Goal: Navigation & Orientation: Find specific page/section

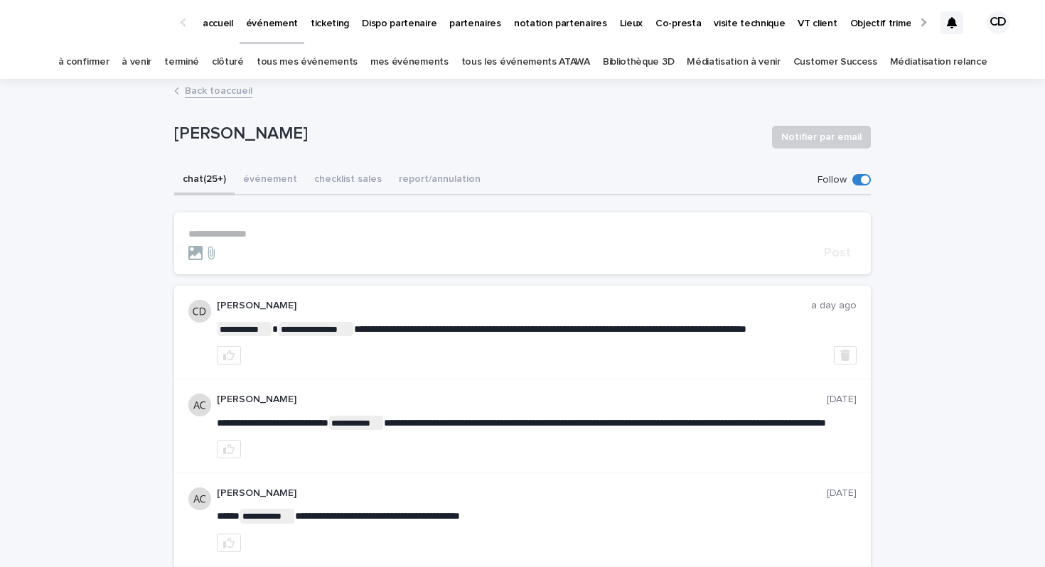
click at [151, 63] on link "à venir" at bounding box center [137, 62] width 30 height 33
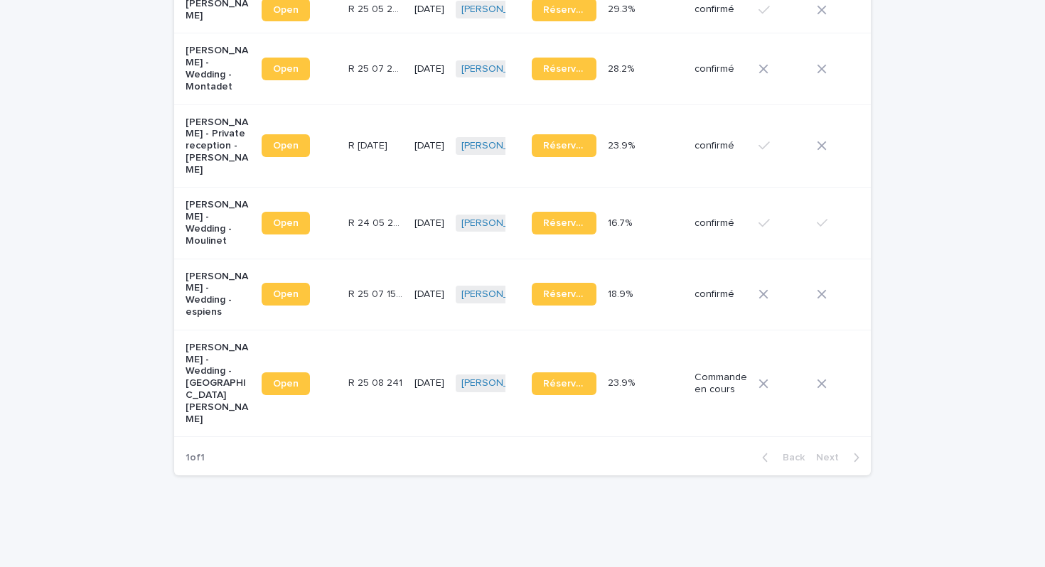
scroll to position [535, 0]
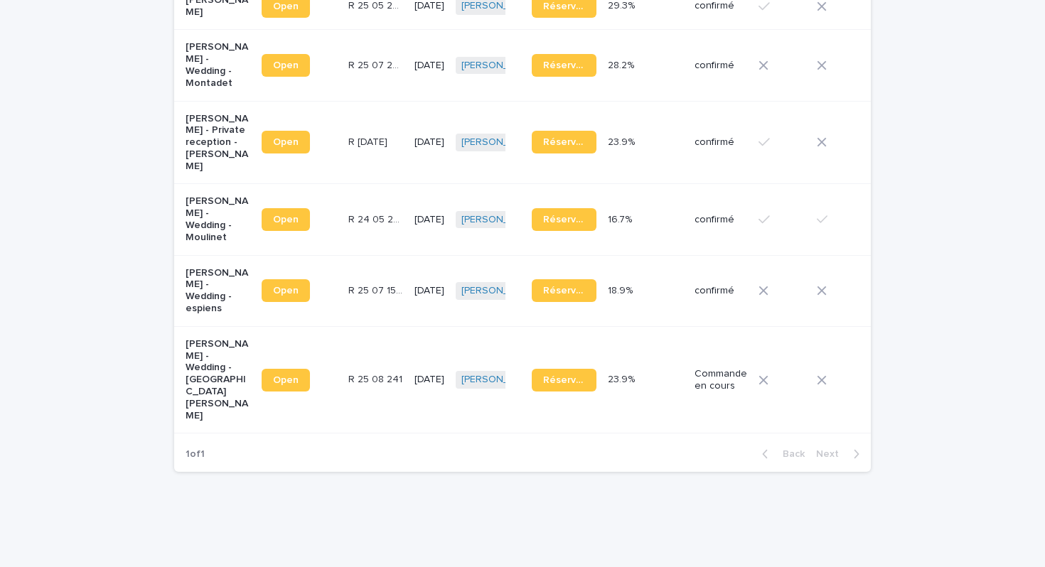
click at [208, 388] on p "[PERSON_NAME] - Wedding - [GEOGRAPHIC_DATA][PERSON_NAME]" at bounding box center [218, 380] width 65 height 84
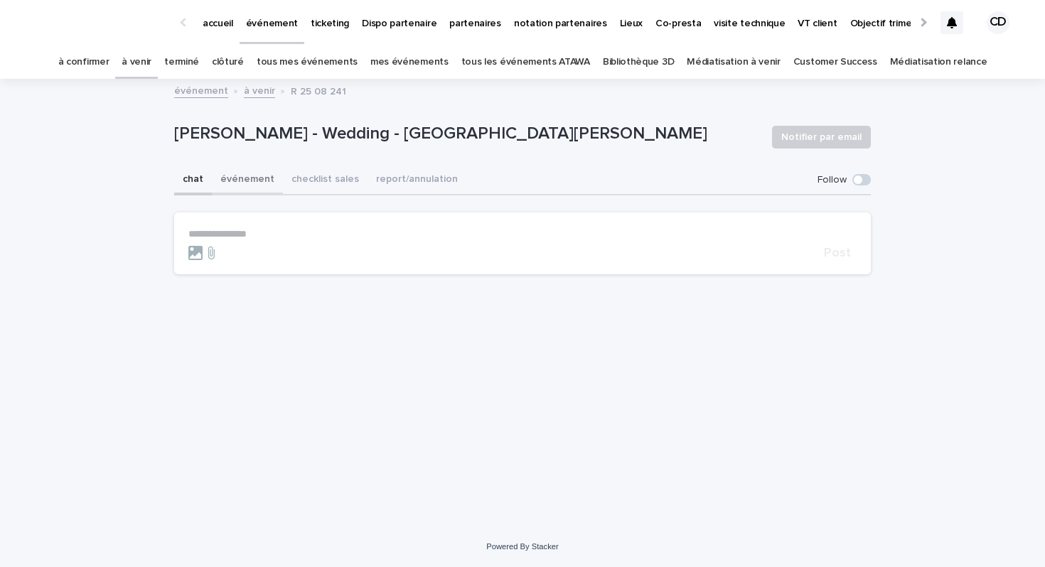
click at [257, 181] on button "événement" at bounding box center [247, 181] width 71 height 30
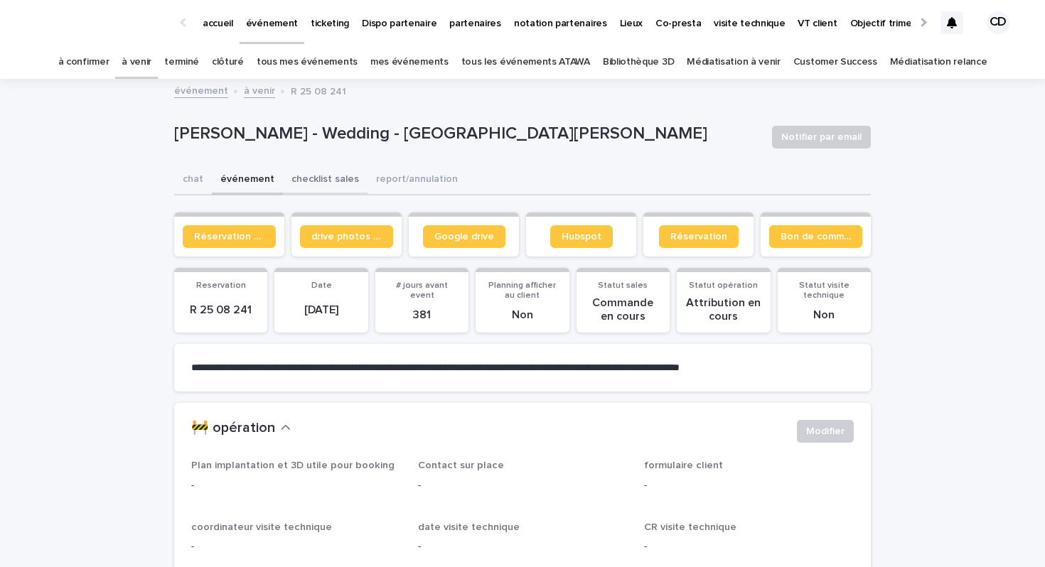
click at [306, 183] on button "checklist sales" at bounding box center [325, 181] width 85 height 30
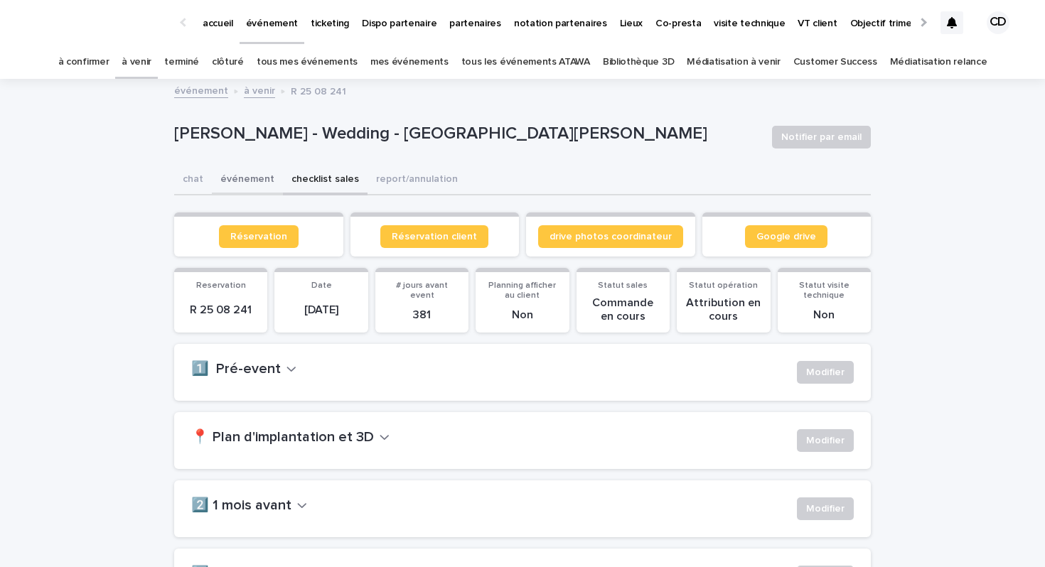
click at [252, 184] on button "événement" at bounding box center [247, 181] width 71 height 30
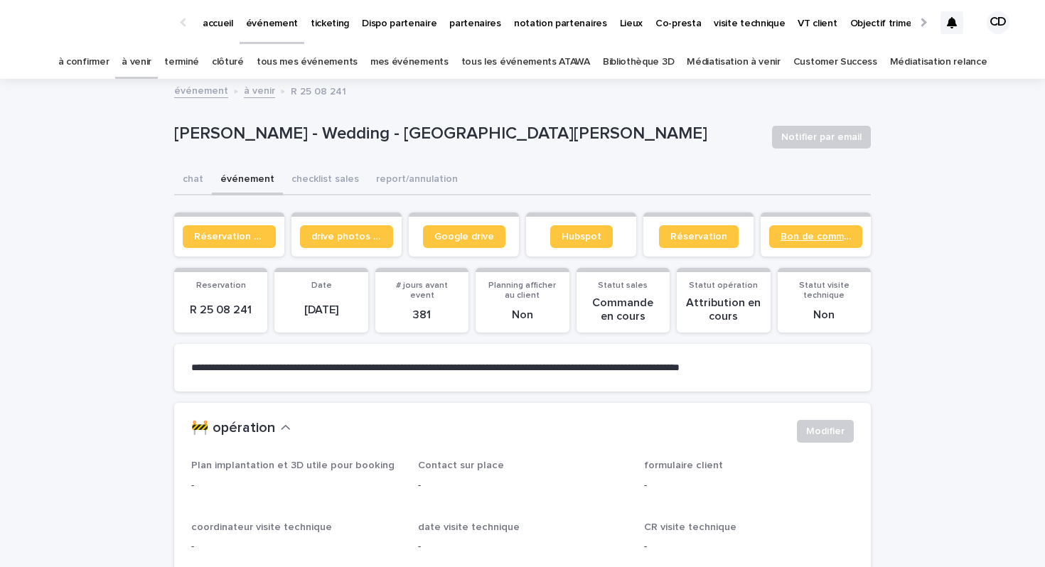
click at [814, 240] on span "Bon de commande" at bounding box center [816, 237] width 70 height 10
click at [449, 238] on span "Google drive" at bounding box center [464, 237] width 60 height 10
click at [158, 68] on div "à venir" at bounding box center [136, 62] width 43 height 33
click at [151, 64] on link "à venir" at bounding box center [137, 62] width 30 height 33
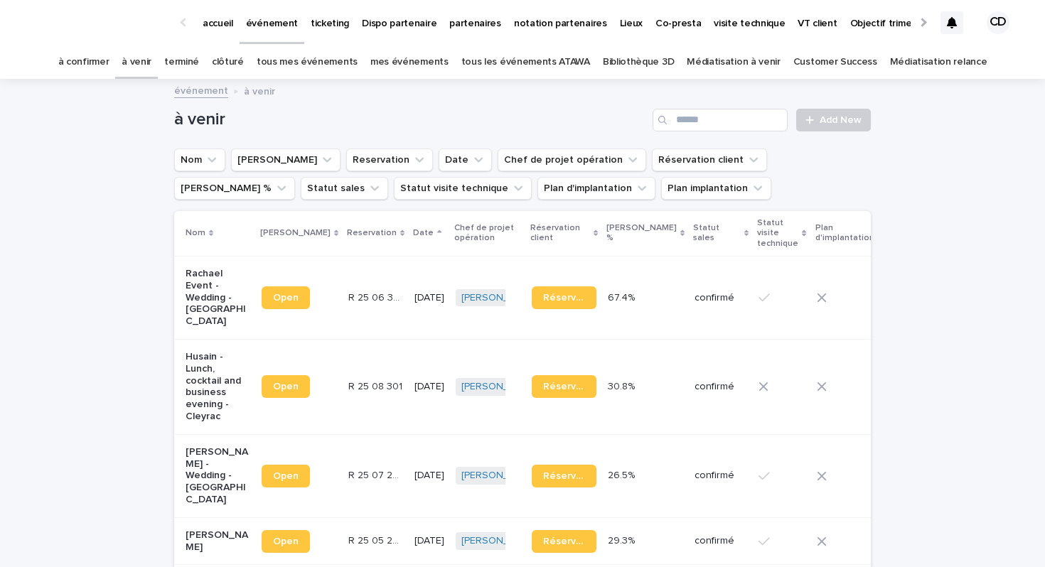
click at [193, 60] on link "terminé" at bounding box center [181, 62] width 35 height 33
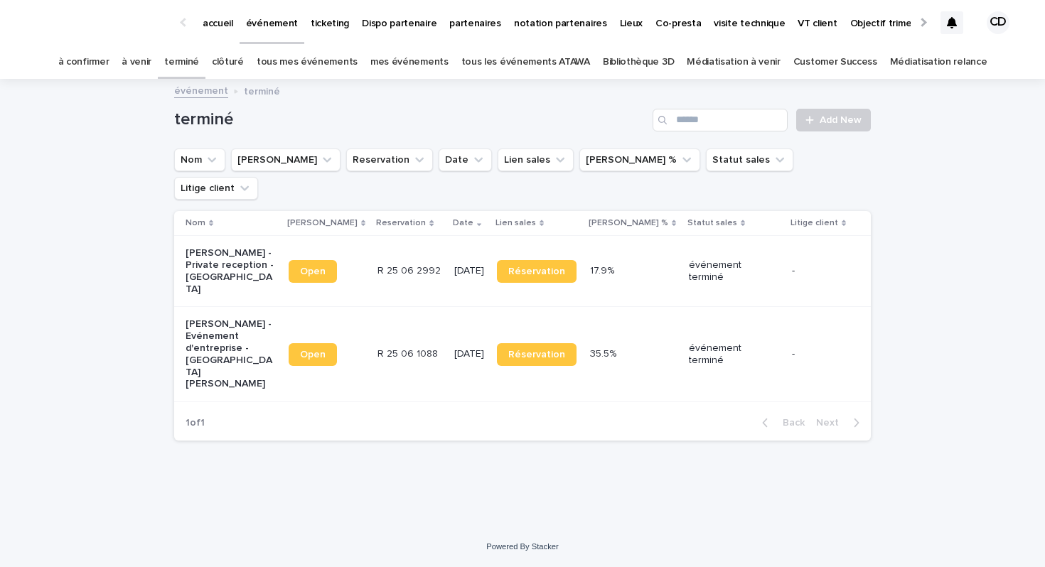
click at [151, 61] on link "à venir" at bounding box center [137, 62] width 30 height 33
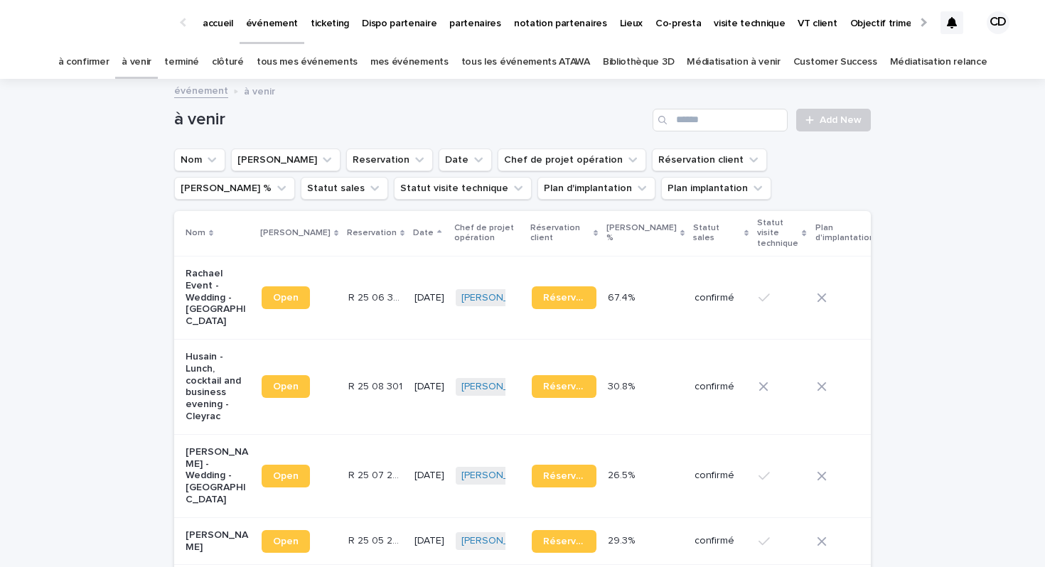
click at [205, 289] on p "Rachael Event - Wedding - [GEOGRAPHIC_DATA]" at bounding box center [218, 298] width 65 height 60
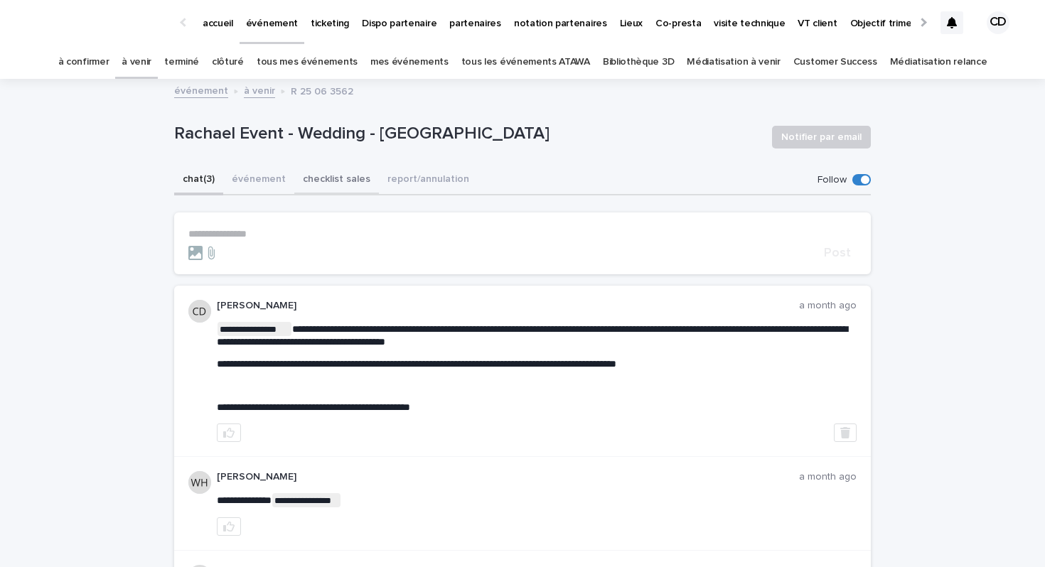
click at [326, 178] on button "checklist sales" at bounding box center [336, 181] width 85 height 30
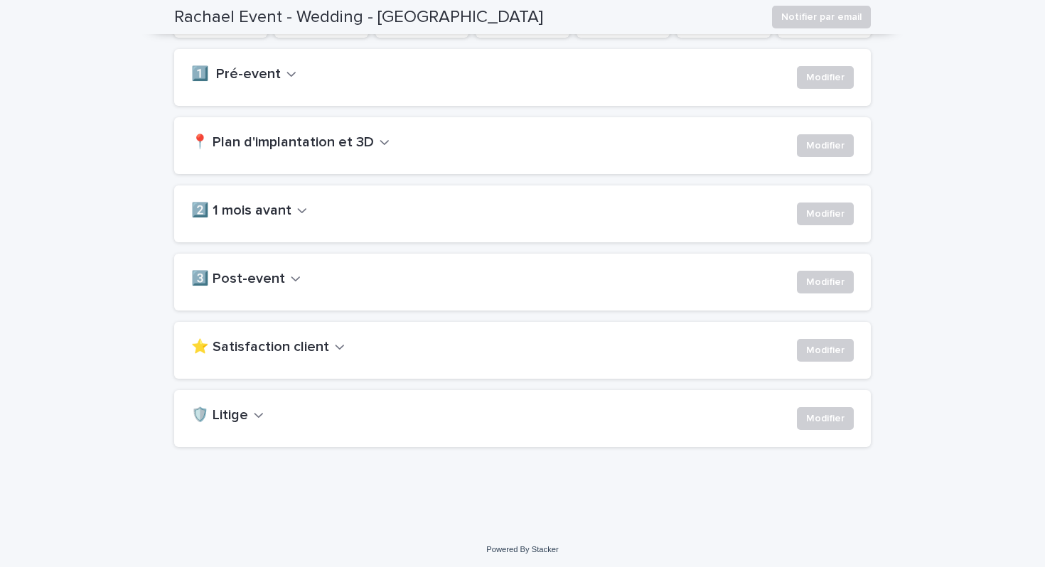
scroll to position [294, 0]
click at [307, 334] on div "⭐ Satisfaction client Modifier" at bounding box center [522, 348] width 697 height 57
click at [305, 349] on h2 "⭐ Satisfaction client" at bounding box center [260, 345] width 138 height 17
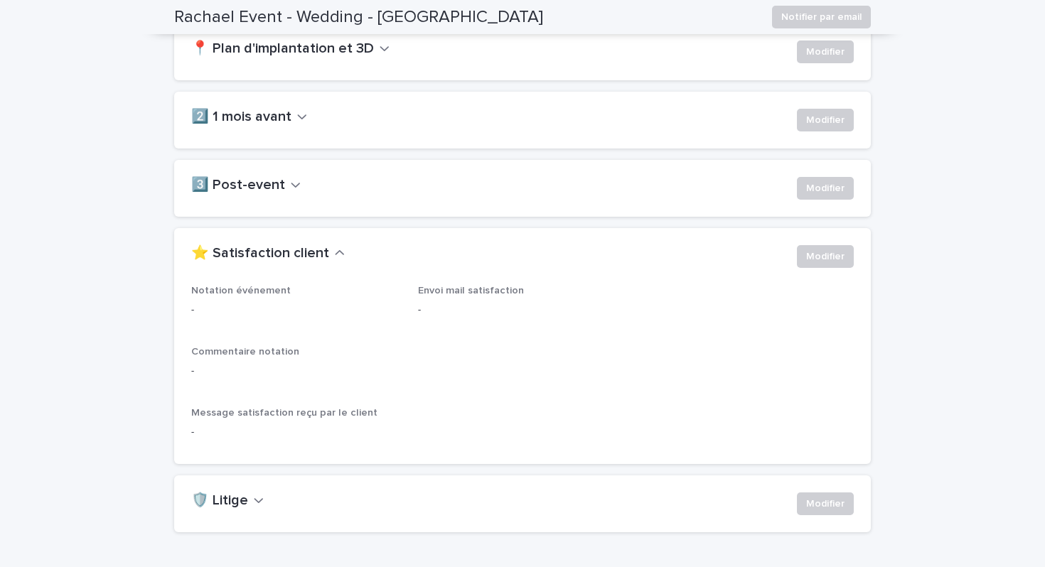
scroll to position [385, 0]
click at [273, 188] on h2 "3️⃣ Post-event" at bounding box center [238, 185] width 94 height 17
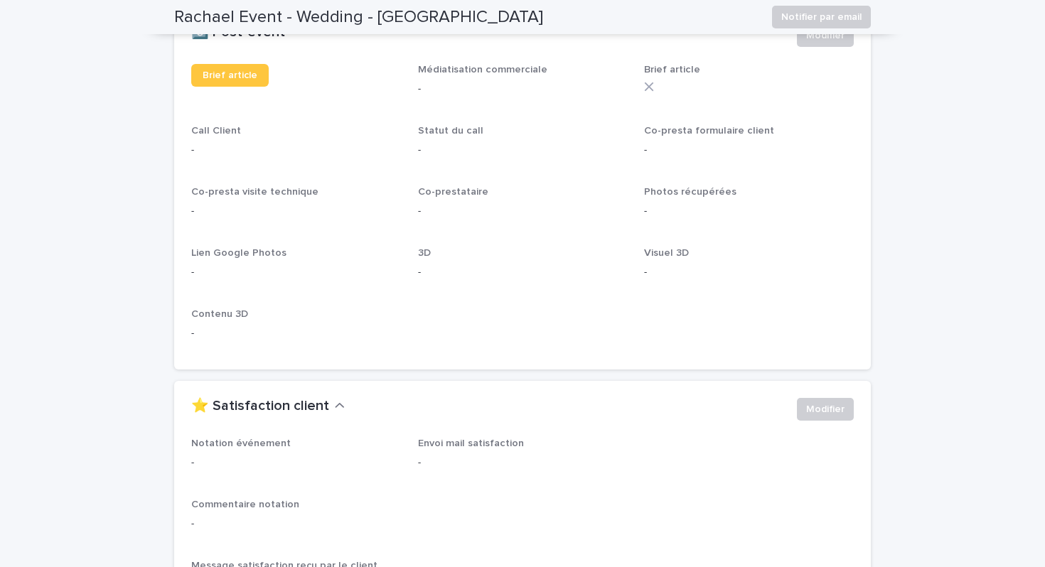
scroll to position [538, 0]
click at [203, 80] on link "Brief article" at bounding box center [230, 75] width 78 height 23
